Goal: Information Seeking & Learning: Learn about a topic

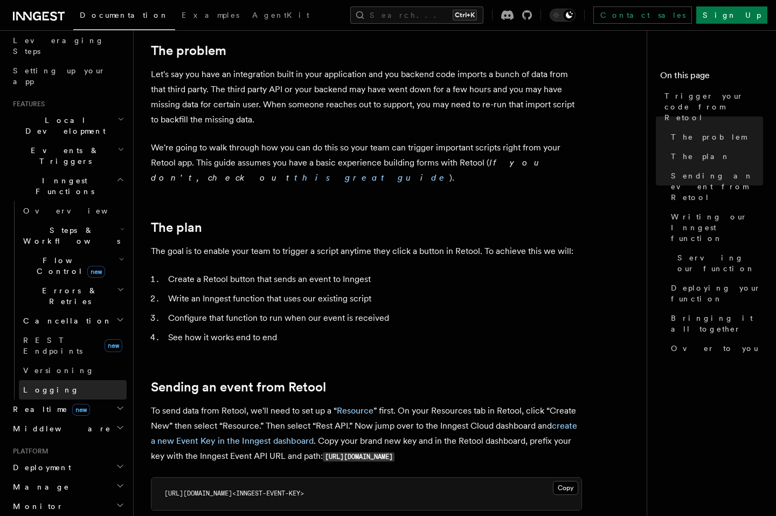
scroll to position [142, 0]
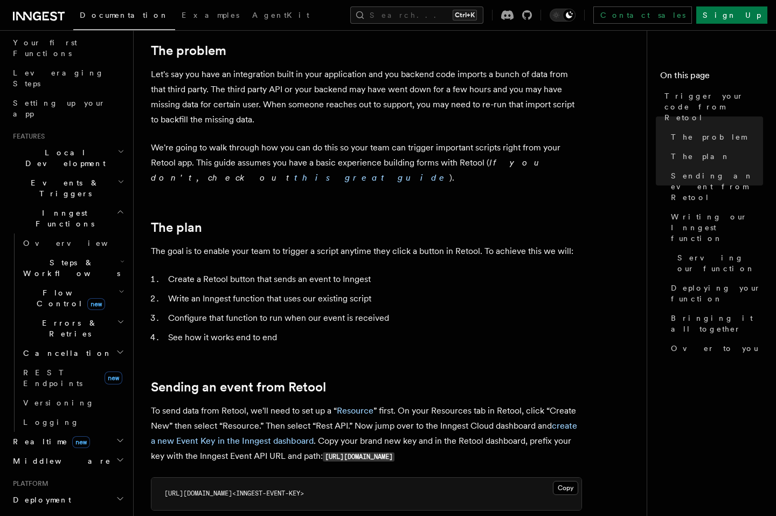
click at [117, 283] on h2 "Flow Control new" at bounding box center [73, 298] width 108 height 30
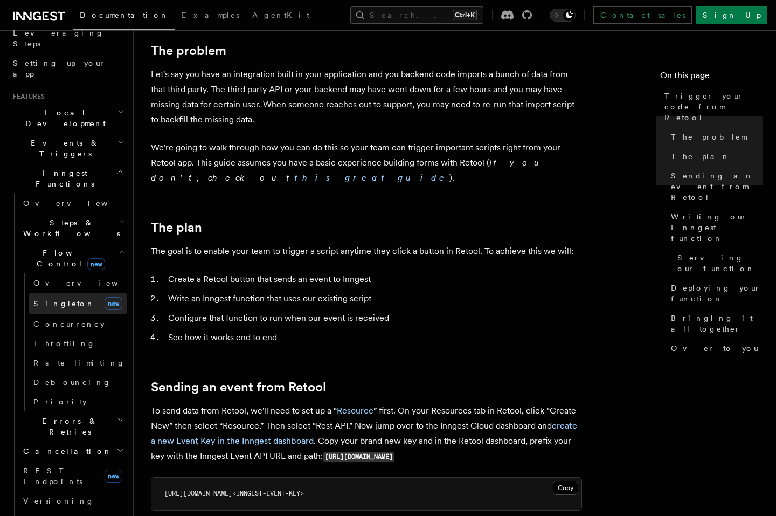
scroll to position [271, 0]
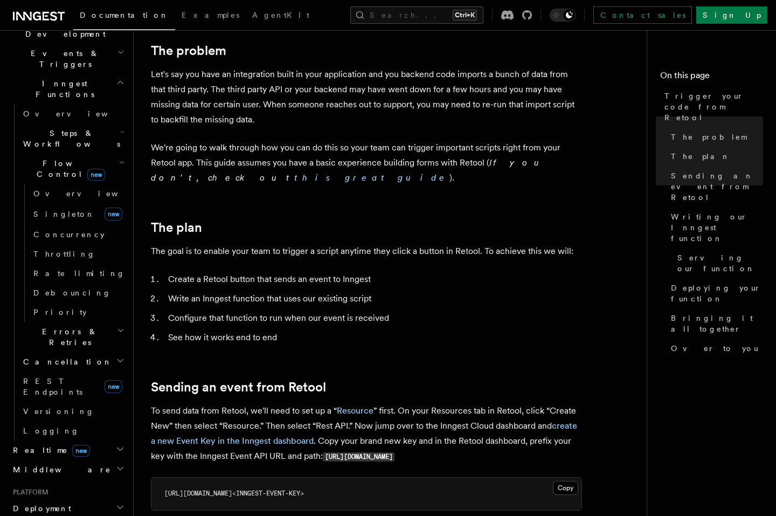
click at [110, 322] on h2 "Errors & Retries" at bounding box center [73, 337] width 108 height 30
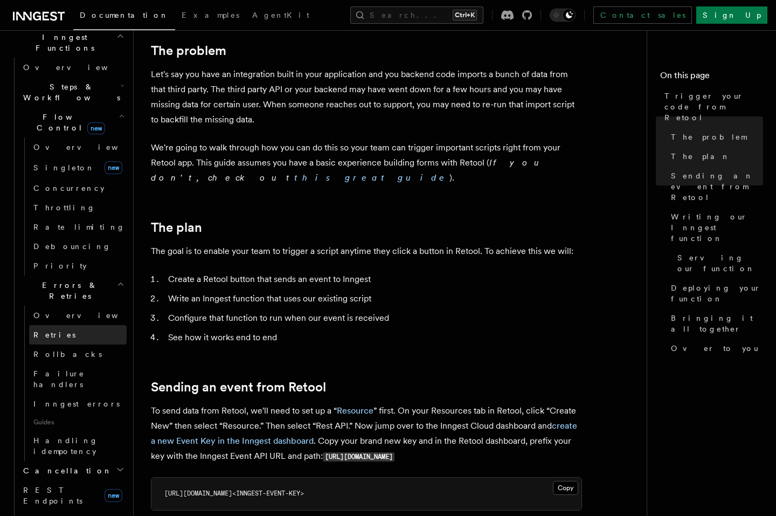
scroll to position [465, 0]
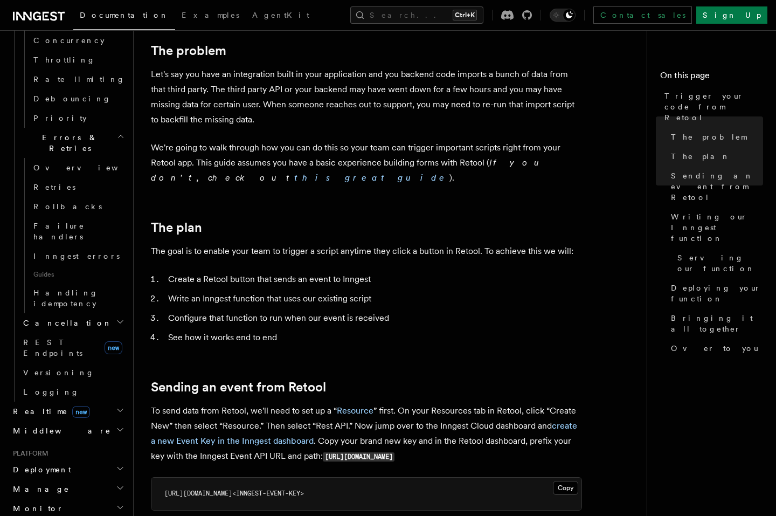
click at [117, 321] on icon "button" at bounding box center [119, 322] width 5 height 3
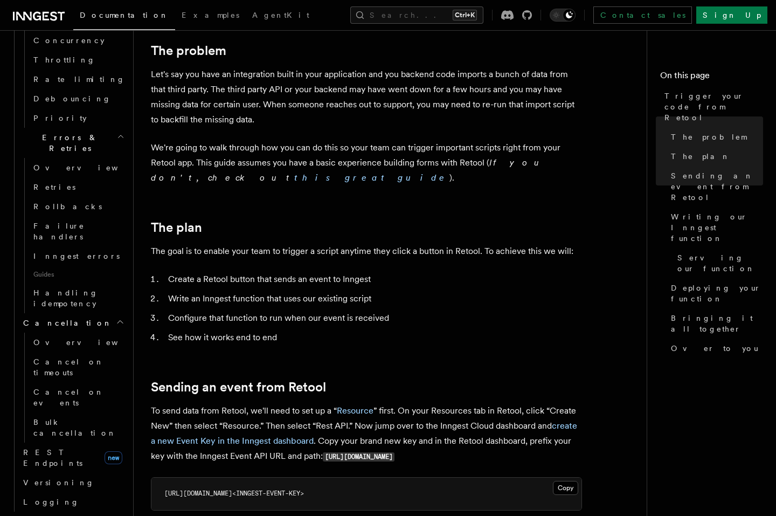
click at [116, 317] on icon "button" at bounding box center [120, 321] width 9 height 9
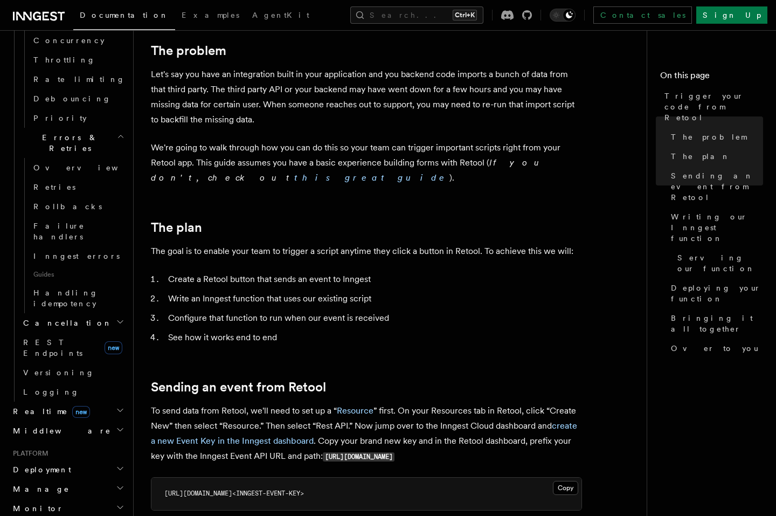
scroll to position [271, 0]
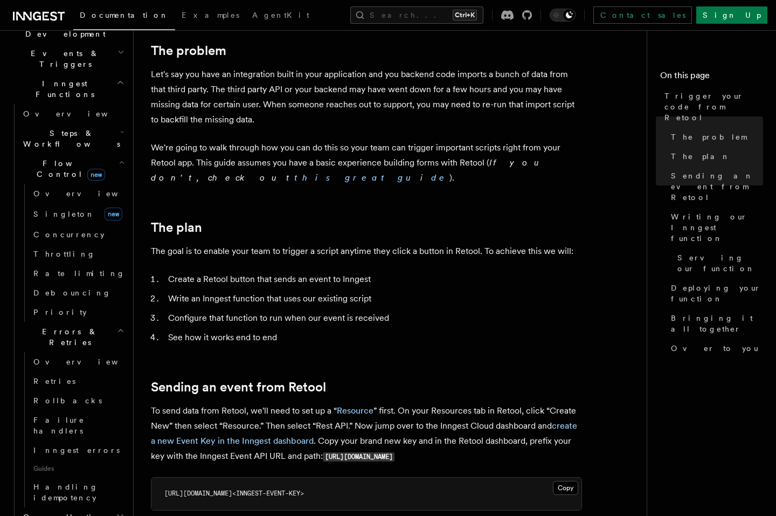
click at [117, 326] on icon "button" at bounding box center [121, 330] width 8 height 9
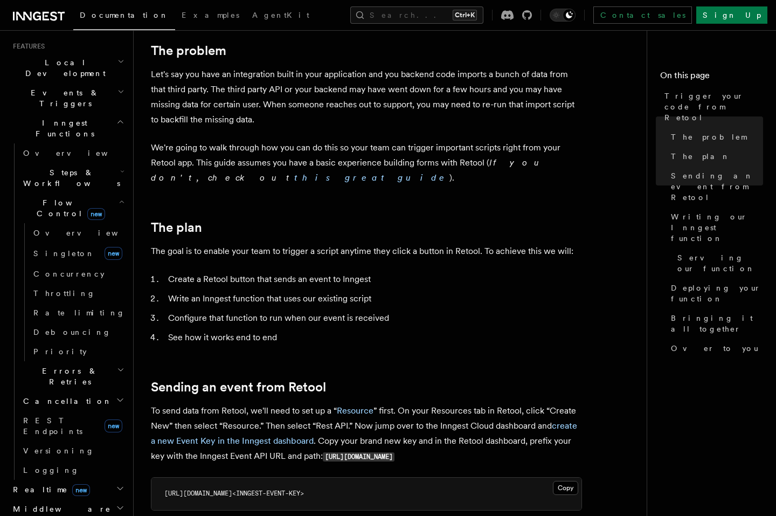
scroll to position [142, 0]
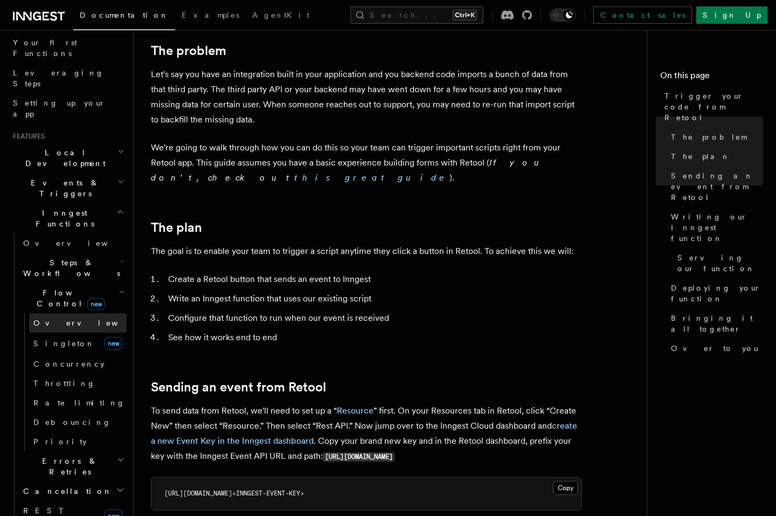
click at [78, 313] on link "Overview" at bounding box center [78, 322] width 98 height 19
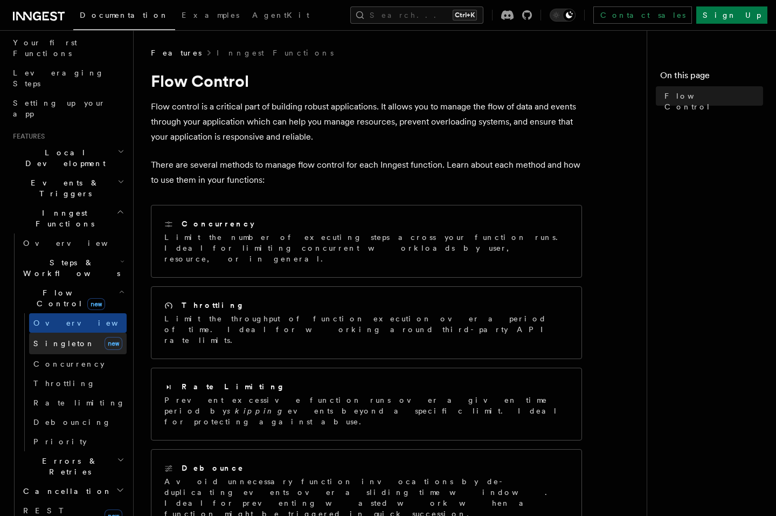
click at [48, 339] on span "Singleton" at bounding box center [63, 343] width 61 height 9
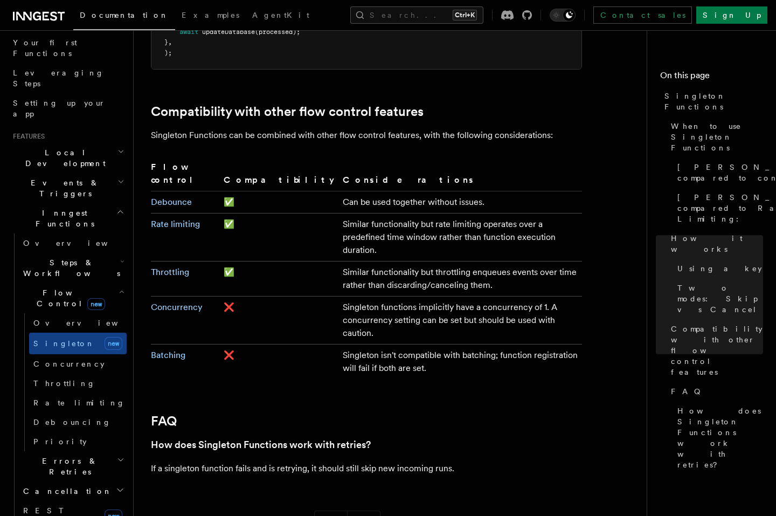
scroll to position [1810, 0]
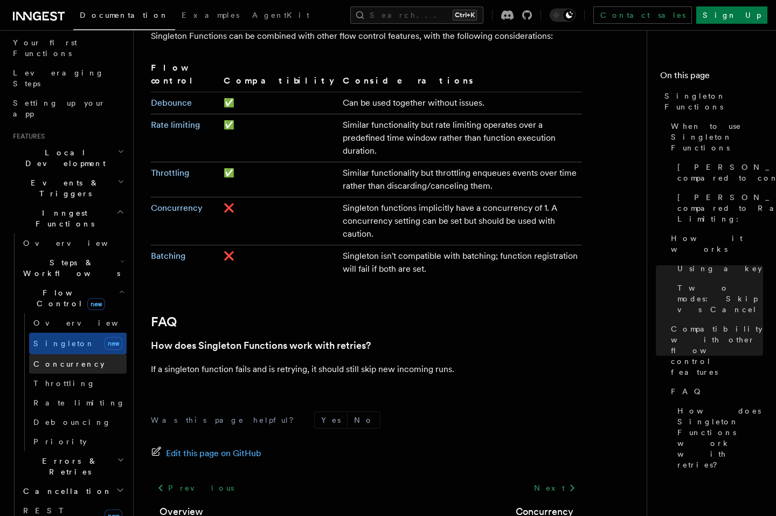
click at [87, 354] on link "Concurrency" at bounding box center [78, 363] width 98 height 19
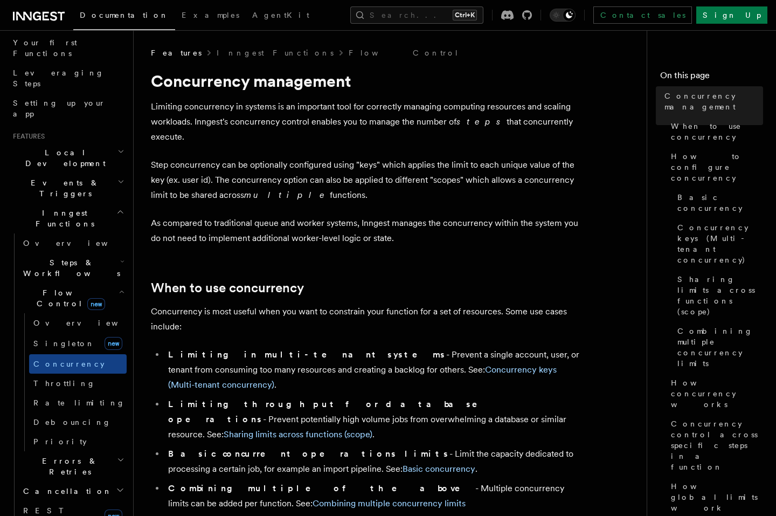
click at [252, 349] on strong "Limiting in multi-tenant systems" at bounding box center [307, 354] width 278 height 10
click at [245, 345] on div at bounding box center [245, 345] width 0 height 0
click at [459, 310] on p "Concurrency is most useful when you want to constrain your function for a set o…" at bounding box center [366, 319] width 431 height 30
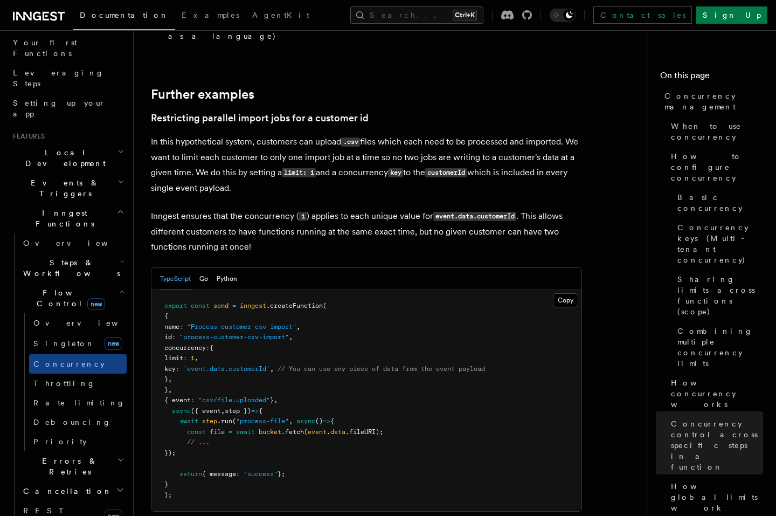
scroll to position [4297, 0]
click at [100, 373] on link "Throttling" at bounding box center [78, 382] width 98 height 19
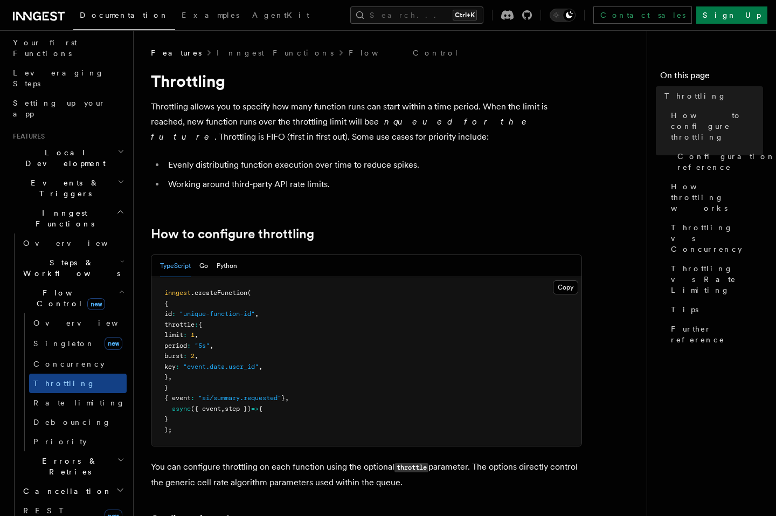
click at [291, 121] on p "Throttling allows you to specify how many function runs can start within a time…" at bounding box center [366, 121] width 431 height 45
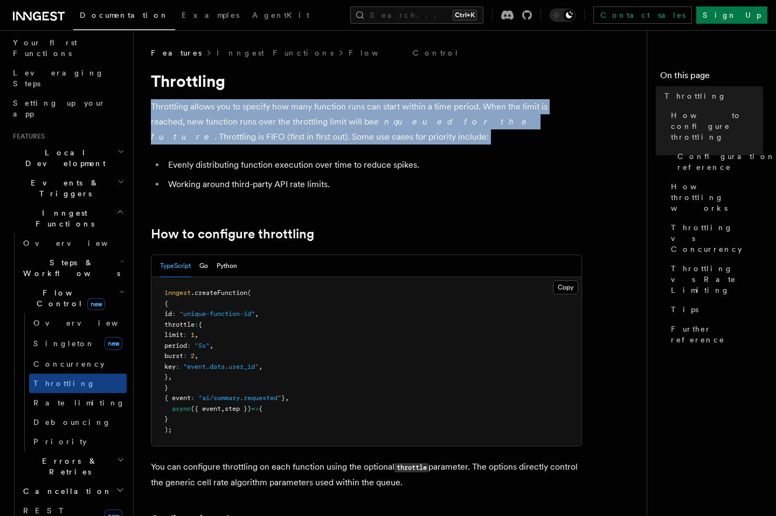
click at [291, 121] on p "Throttling allows you to specify how many function runs can start within a time…" at bounding box center [366, 121] width 431 height 45
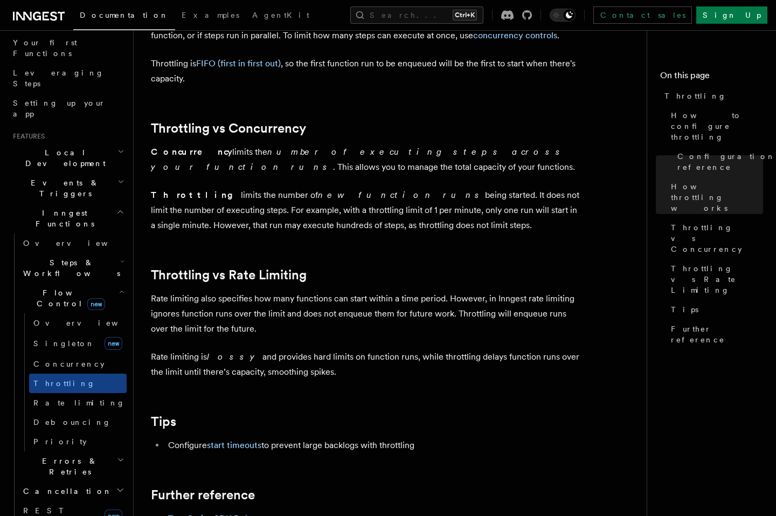
scroll to position [970, 0]
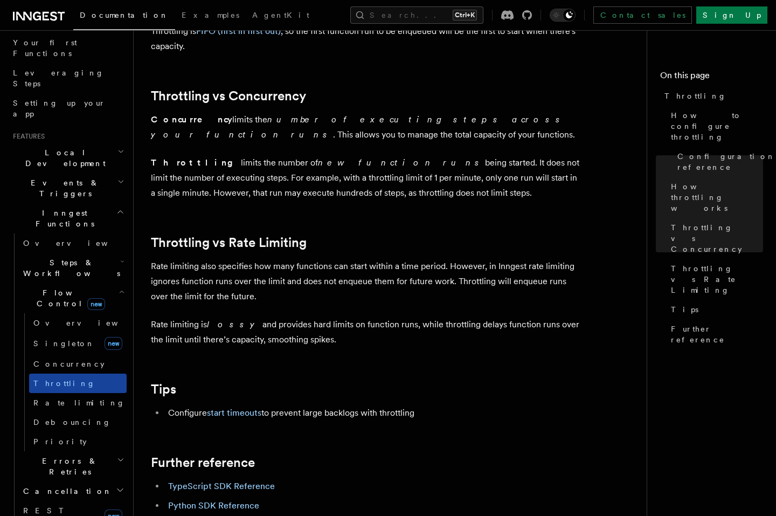
click at [48, 373] on link "Throttling" at bounding box center [78, 382] width 98 height 19
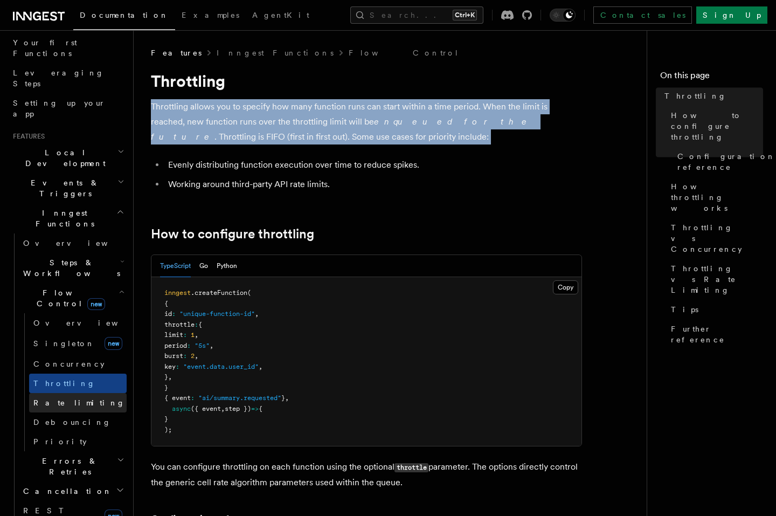
click at [52, 397] on span "Rate limiting" at bounding box center [79, 402] width 92 height 11
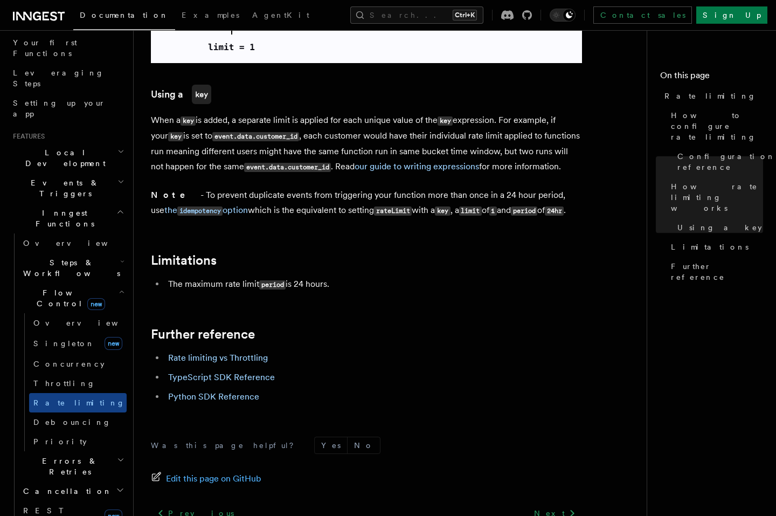
scroll to position [1616, 0]
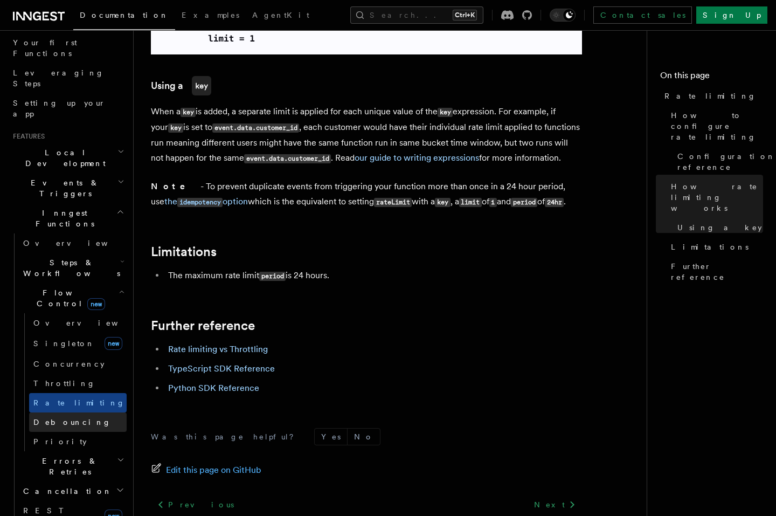
click at [51, 418] on span "Debouncing" at bounding box center [72, 422] width 78 height 9
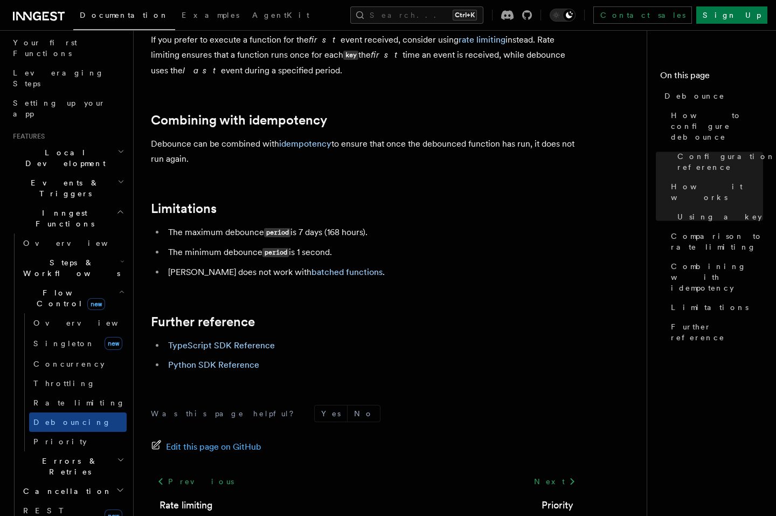
scroll to position [1181, 0]
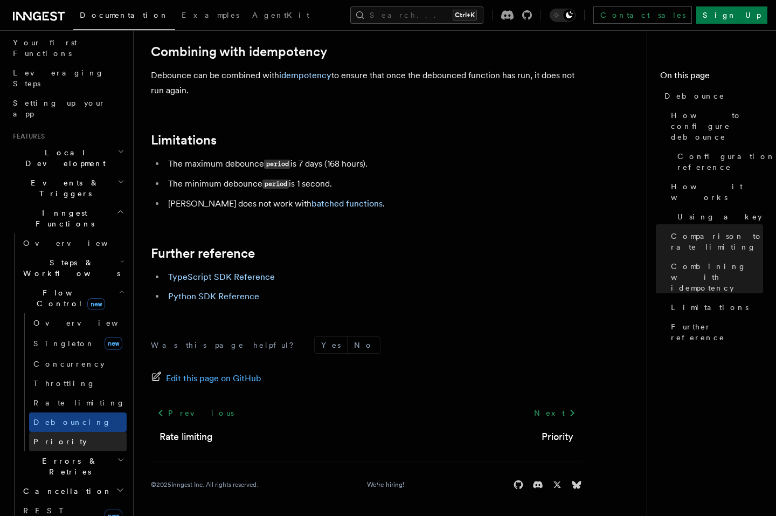
click at [98, 432] on link "Priority" at bounding box center [78, 441] width 98 height 19
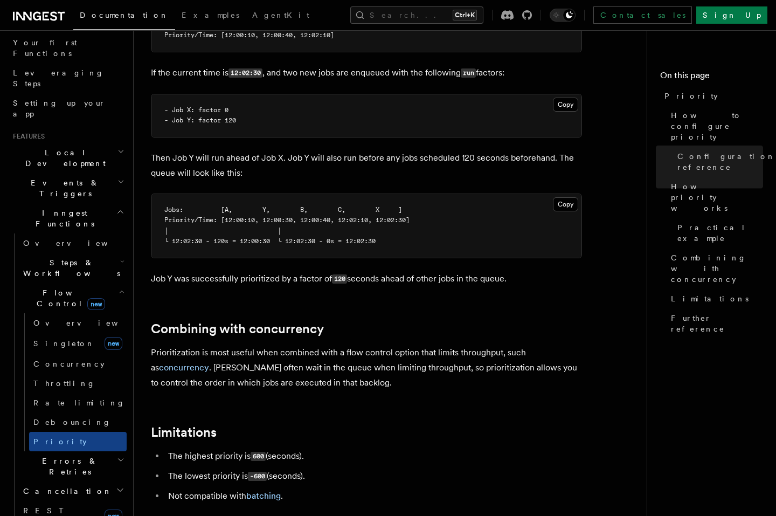
scroll to position [905, 0]
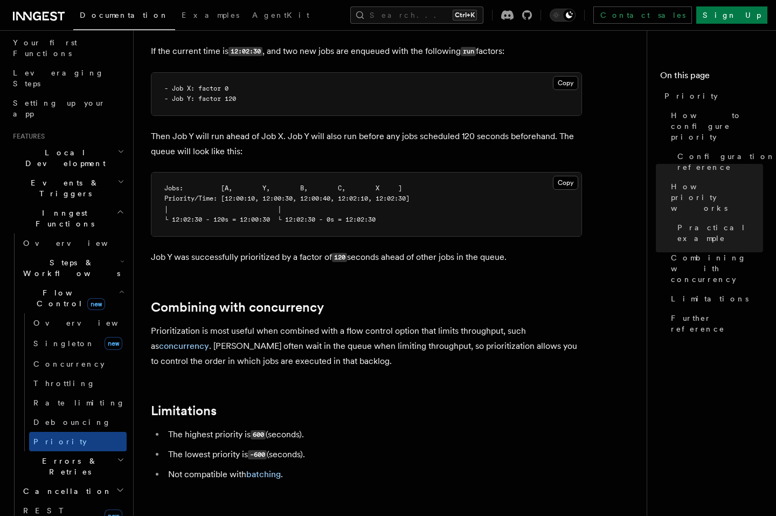
click at [119, 287] on icon "button" at bounding box center [122, 291] width 6 height 9
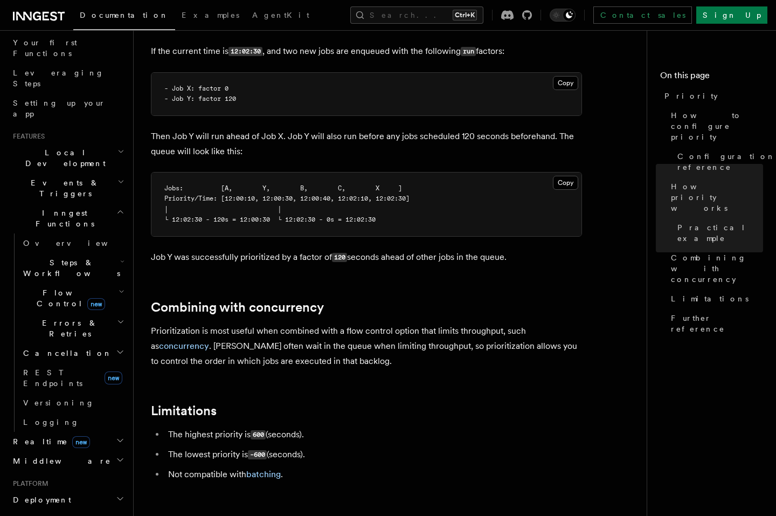
click at [117, 317] on icon "button" at bounding box center [121, 321] width 8 height 9
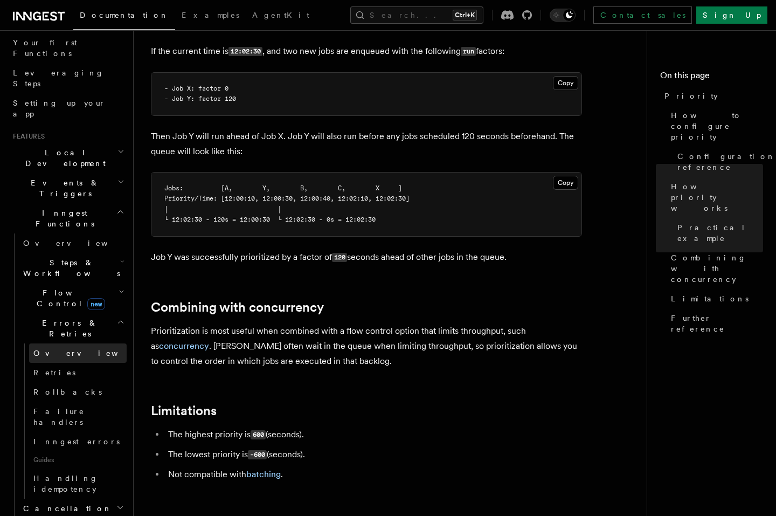
click at [60, 349] on span "Overview" at bounding box center [88, 353] width 111 height 9
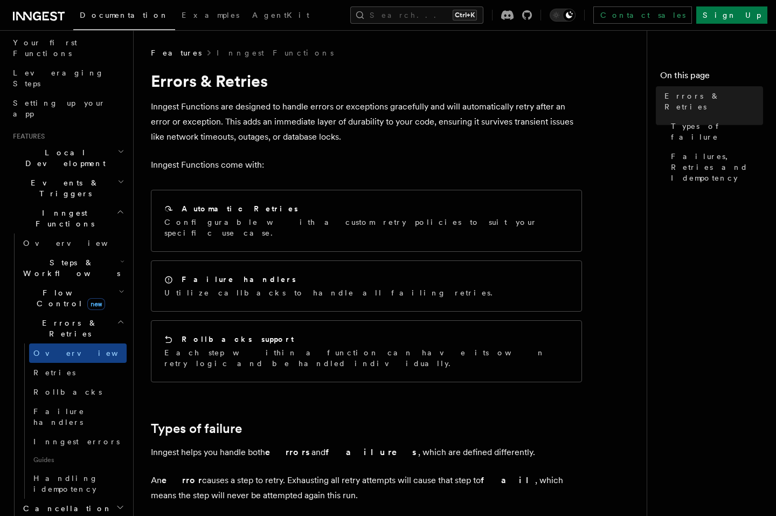
click at [537, 134] on p "Inngest Functions are designed to handle errors or exceptions gracefully and wi…" at bounding box center [366, 121] width 431 height 45
